Goal: Task Accomplishment & Management: Complete application form

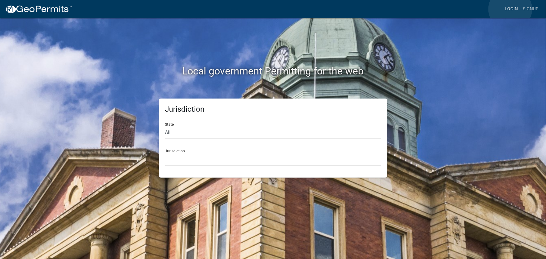
click at [510, 9] on link "Login" at bounding box center [511, 9] width 18 height 12
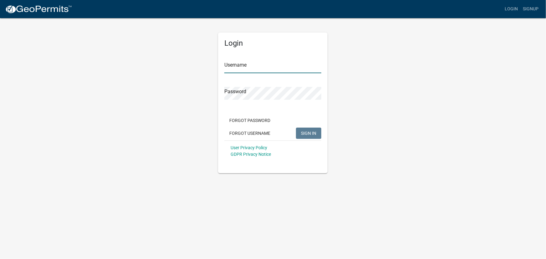
type input "kjhouse"
click at [310, 131] on span "SIGN IN" at bounding box center [308, 132] width 15 height 5
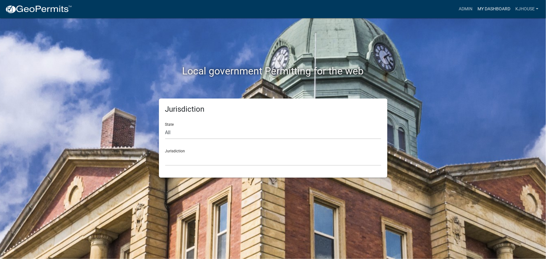
click at [489, 9] on link "My Dashboard" at bounding box center [494, 9] width 38 height 12
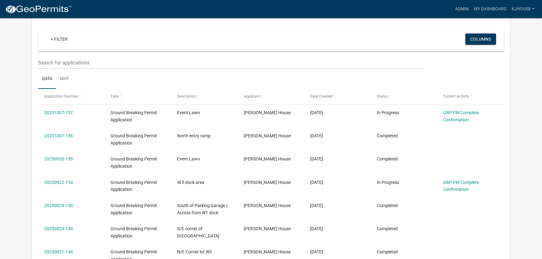
scroll to position [57, 0]
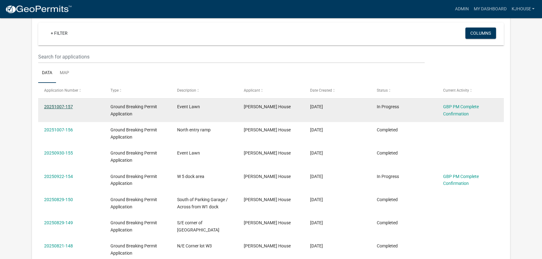
click at [56, 106] on link "20251007-157" at bounding box center [58, 106] width 29 height 5
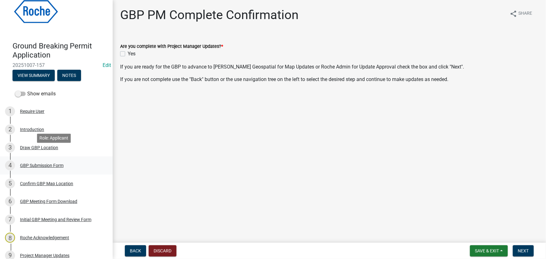
scroll to position [28, 0]
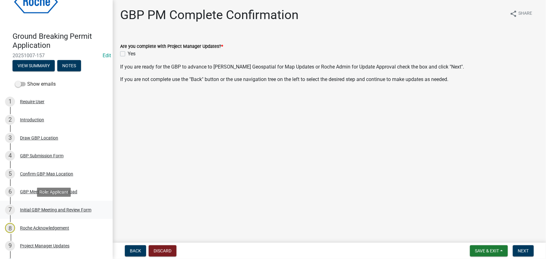
click at [44, 210] on div "Initial GBP Meeting and Review Form" at bounding box center [55, 210] width 71 height 4
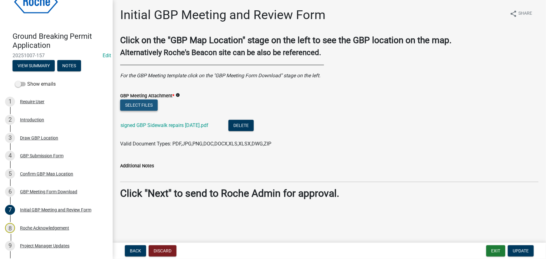
click at [133, 104] on button "Select files" at bounding box center [139, 104] width 38 height 11
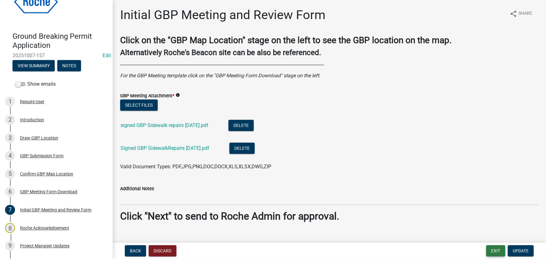
click at [495, 251] on button "Exit" at bounding box center [495, 250] width 19 height 11
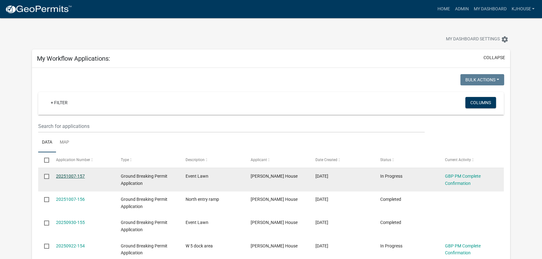
click at [64, 176] on link "20251007-157" at bounding box center [70, 176] width 29 height 5
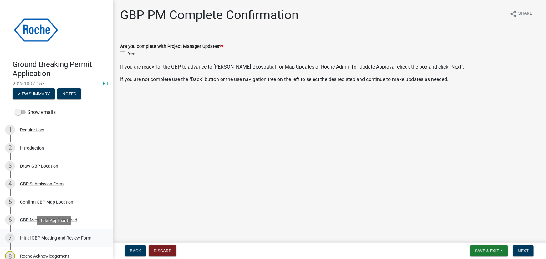
click at [41, 237] on div "Initial GBP Meeting and Review Form" at bounding box center [55, 238] width 71 height 4
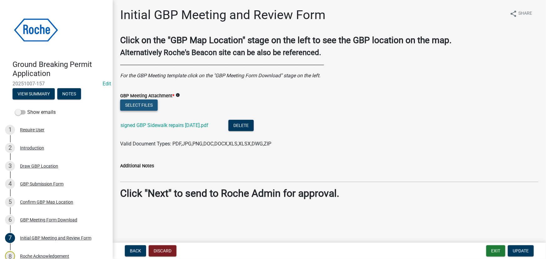
click at [126, 107] on button "Select files" at bounding box center [139, 104] width 38 height 11
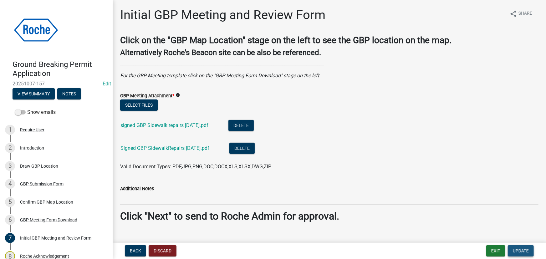
click at [518, 252] on span "Update" at bounding box center [521, 250] width 16 height 5
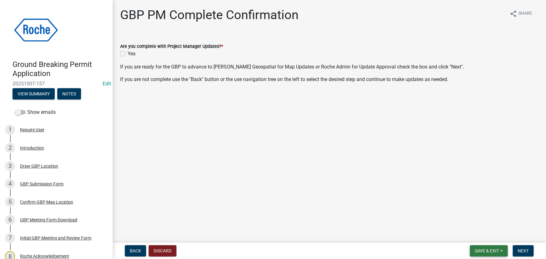
click at [485, 252] on span "Save & Exit" at bounding box center [487, 250] width 24 height 5
click at [478, 234] on button "Save & Exit" at bounding box center [483, 234] width 50 height 15
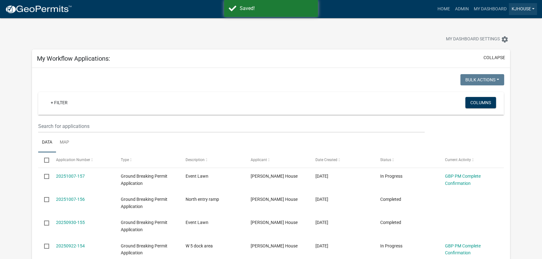
click at [520, 7] on link "kjhouse" at bounding box center [523, 9] width 28 height 12
click at [500, 63] on link "Logout" at bounding box center [512, 60] width 50 height 15
